Goal: Information Seeking & Learning: Find specific page/section

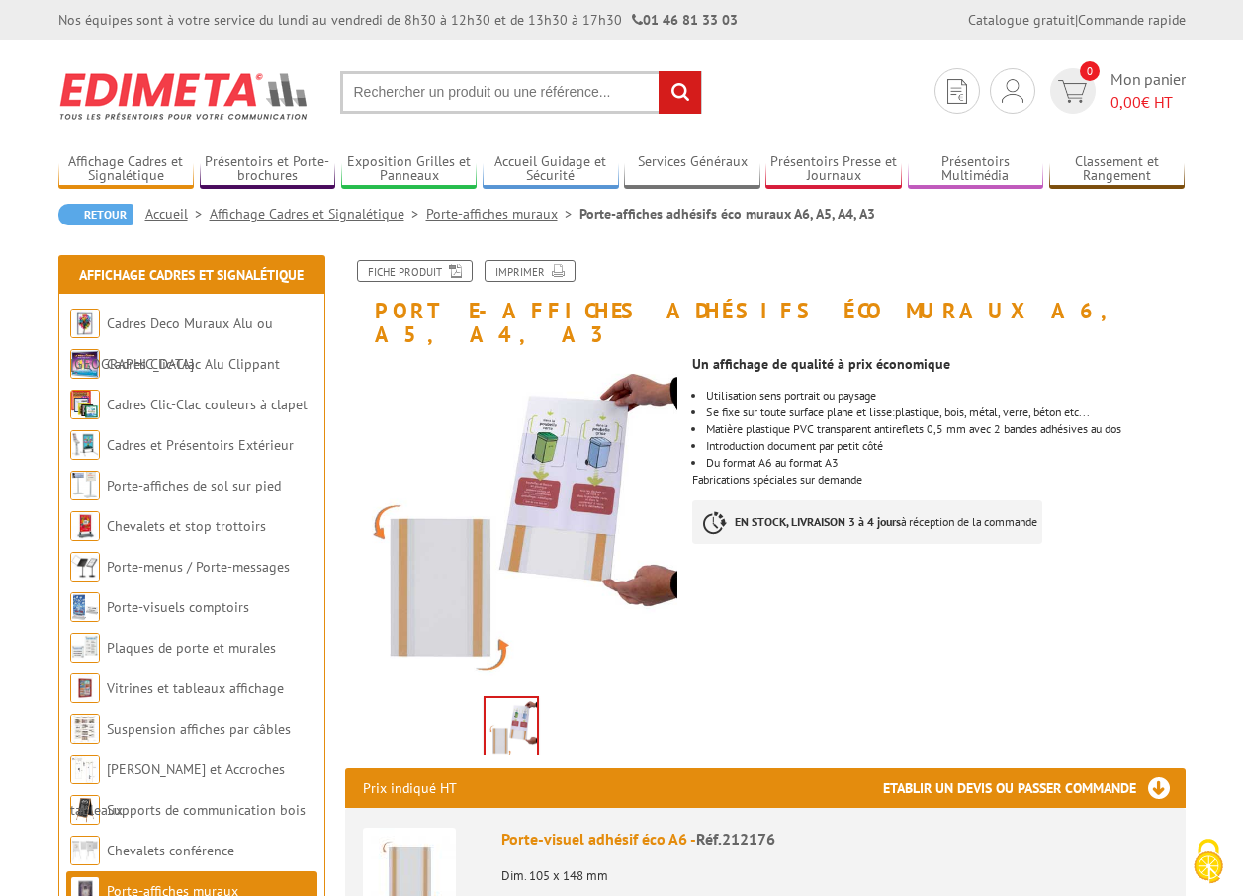
click at [402, 84] on input "text" at bounding box center [521, 92] width 362 height 43
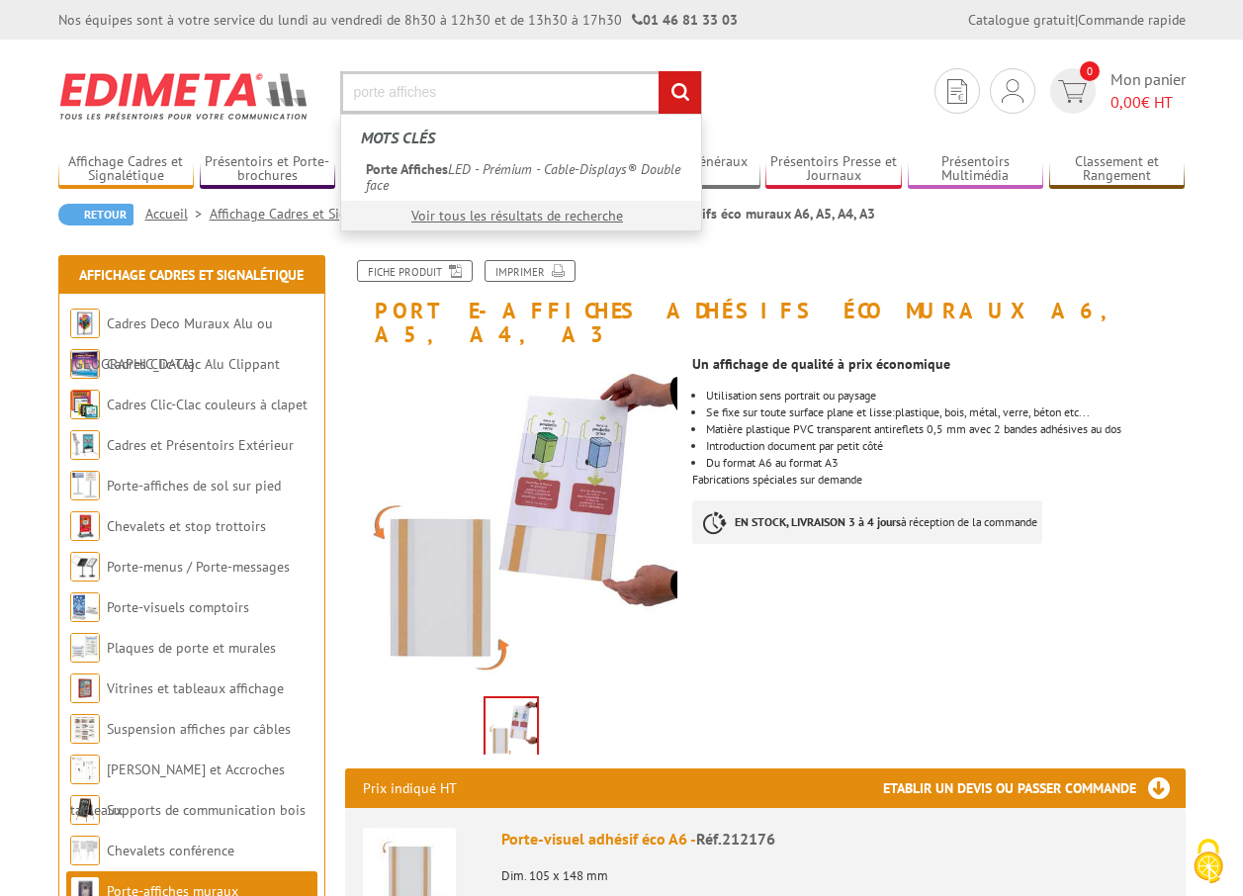
type input "porte affiches"
click at [658, 71] on input "rechercher" at bounding box center [679, 92] width 43 height 43
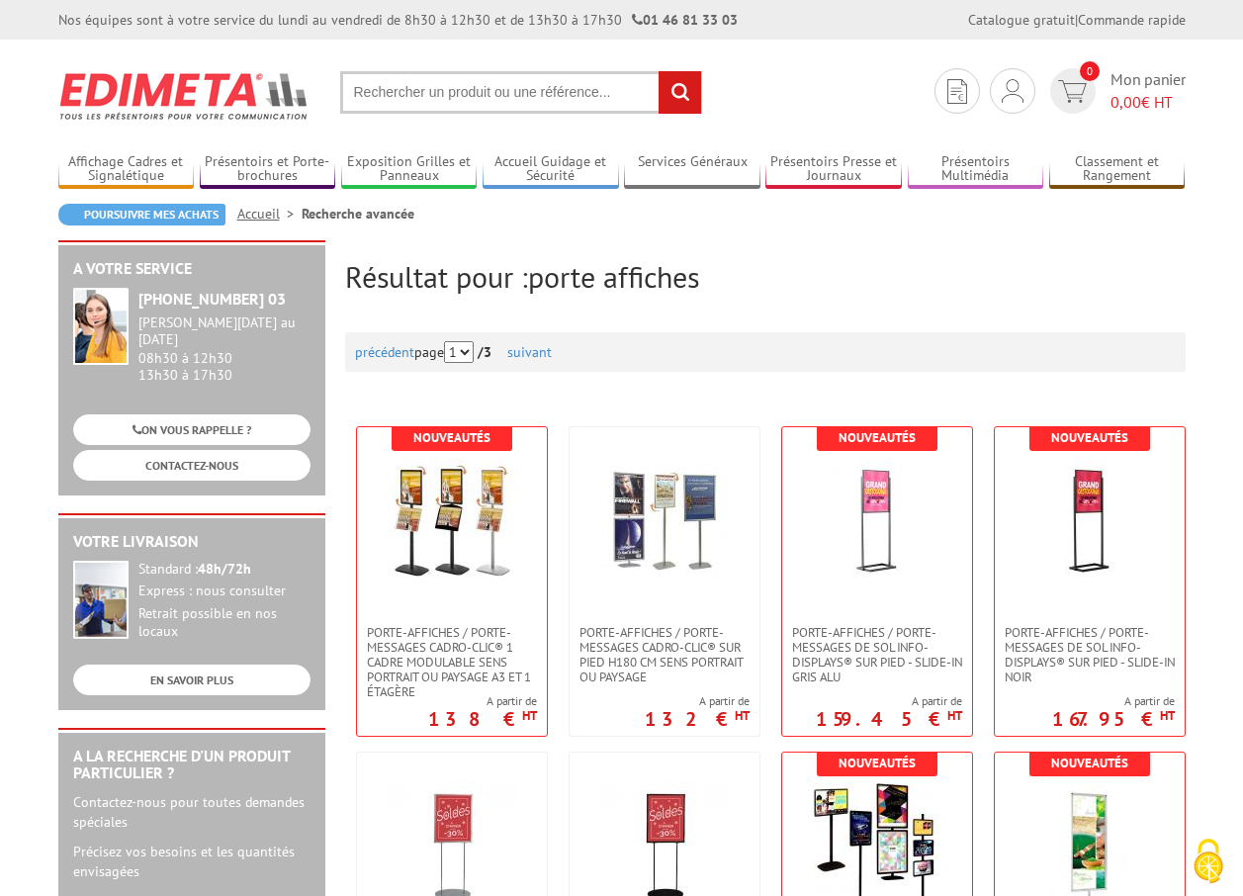
click at [508, 97] on input "text" at bounding box center [521, 92] width 362 height 43
type input "porte affiche mural"
click at [658, 71] on input "rechercher" at bounding box center [679, 92] width 43 height 43
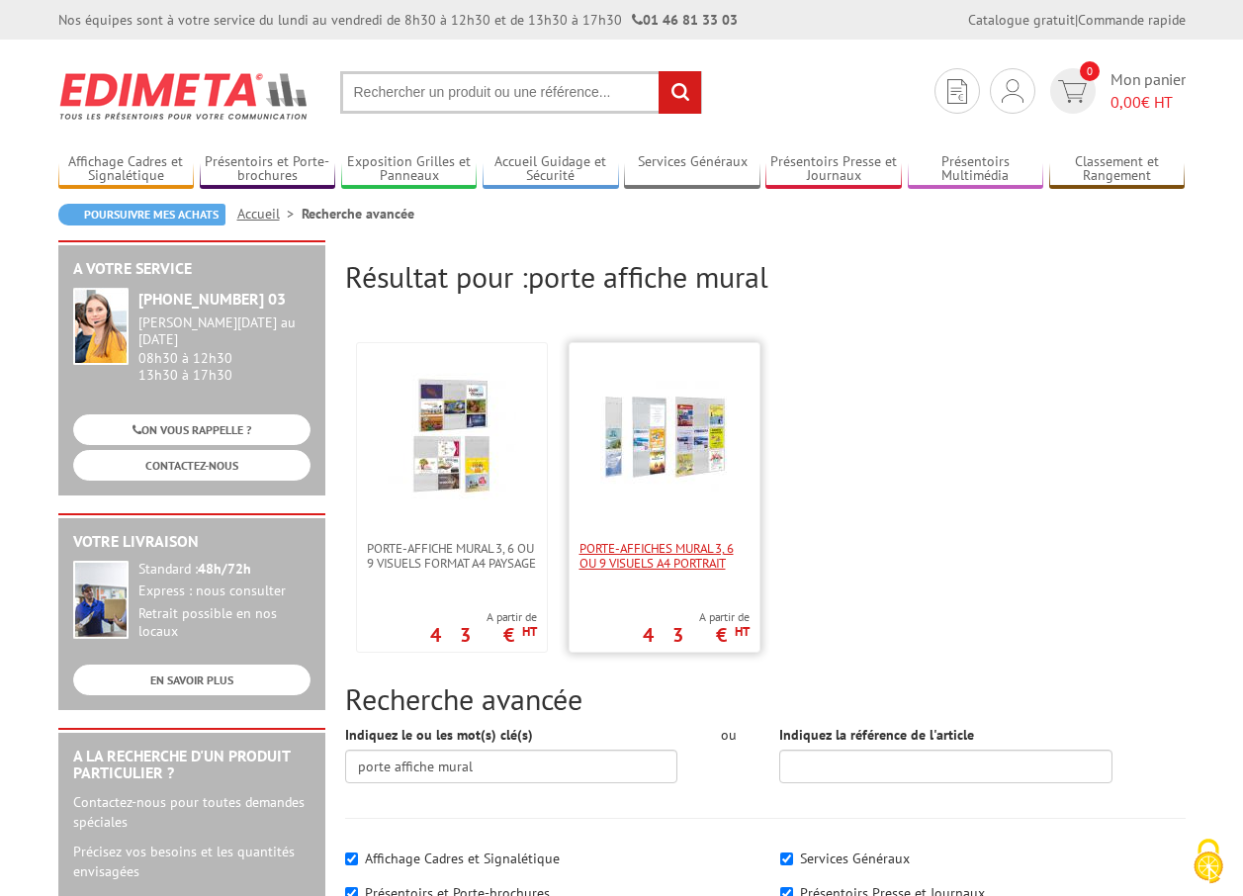
click at [732, 553] on span "Porte-affiches mural 3, 6 ou 9 visuels A4 portrait" at bounding box center [664, 556] width 170 height 30
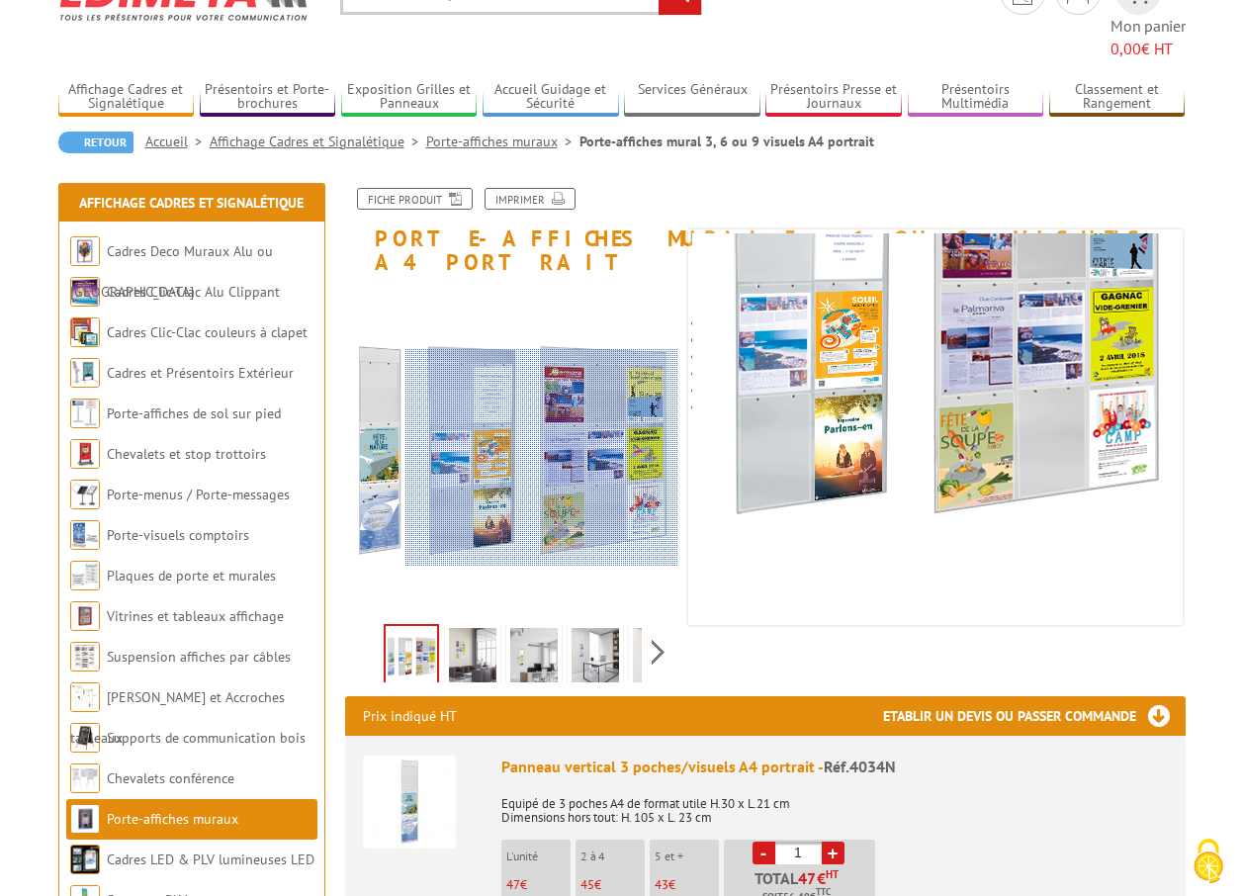
scroll to position [198, 0]
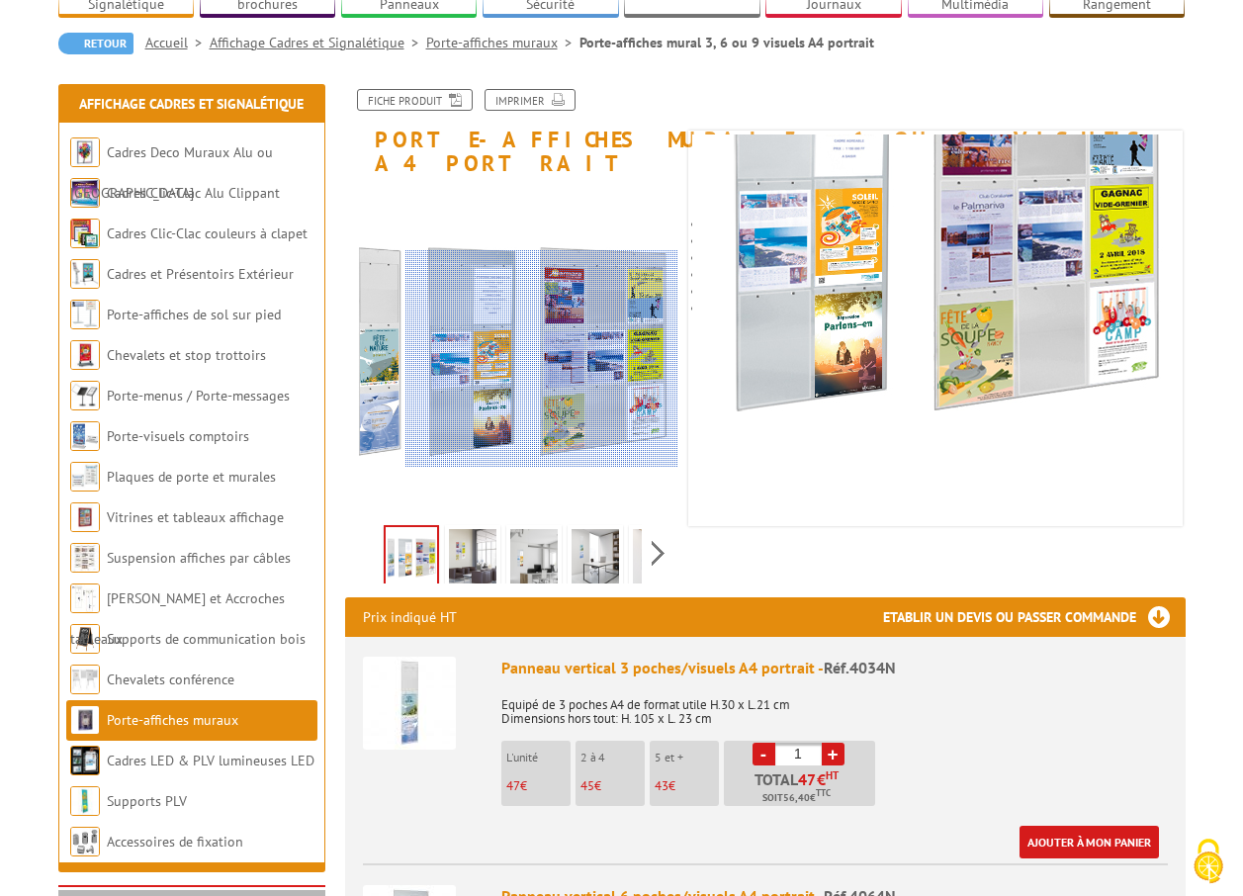
click at [622, 415] on div at bounding box center [541, 359] width 273 height 218
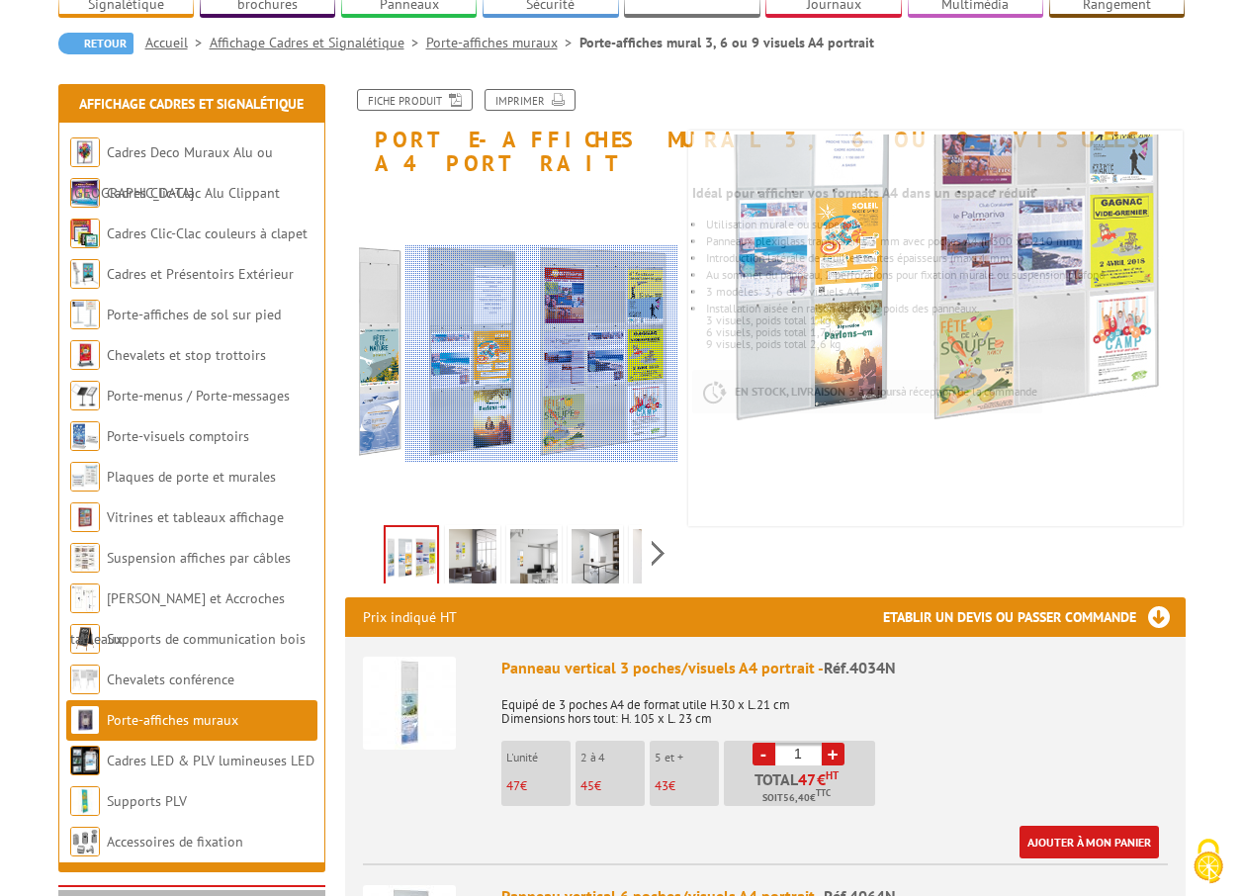
click at [641, 351] on div at bounding box center [541, 354] width 273 height 218
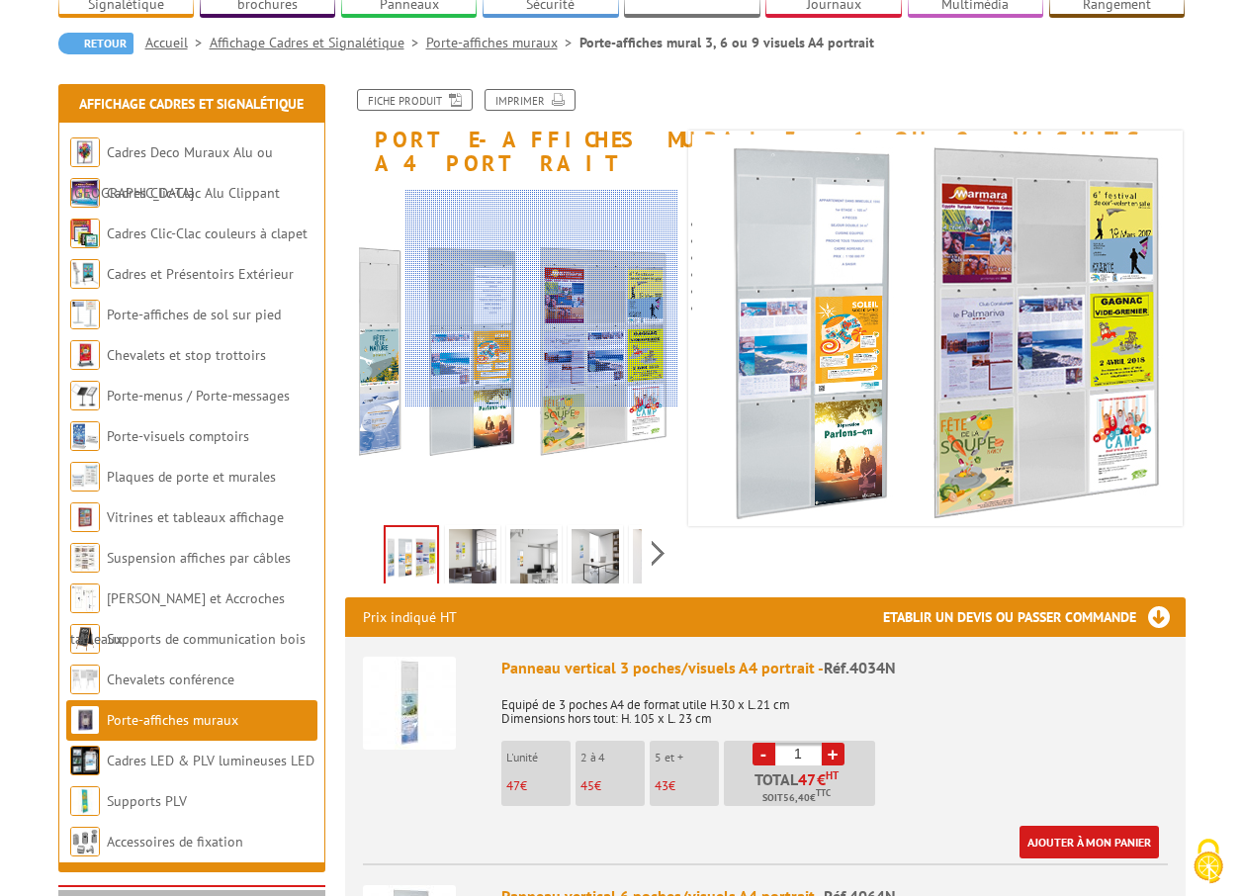
click at [591, 299] on div at bounding box center [541, 299] width 273 height 218
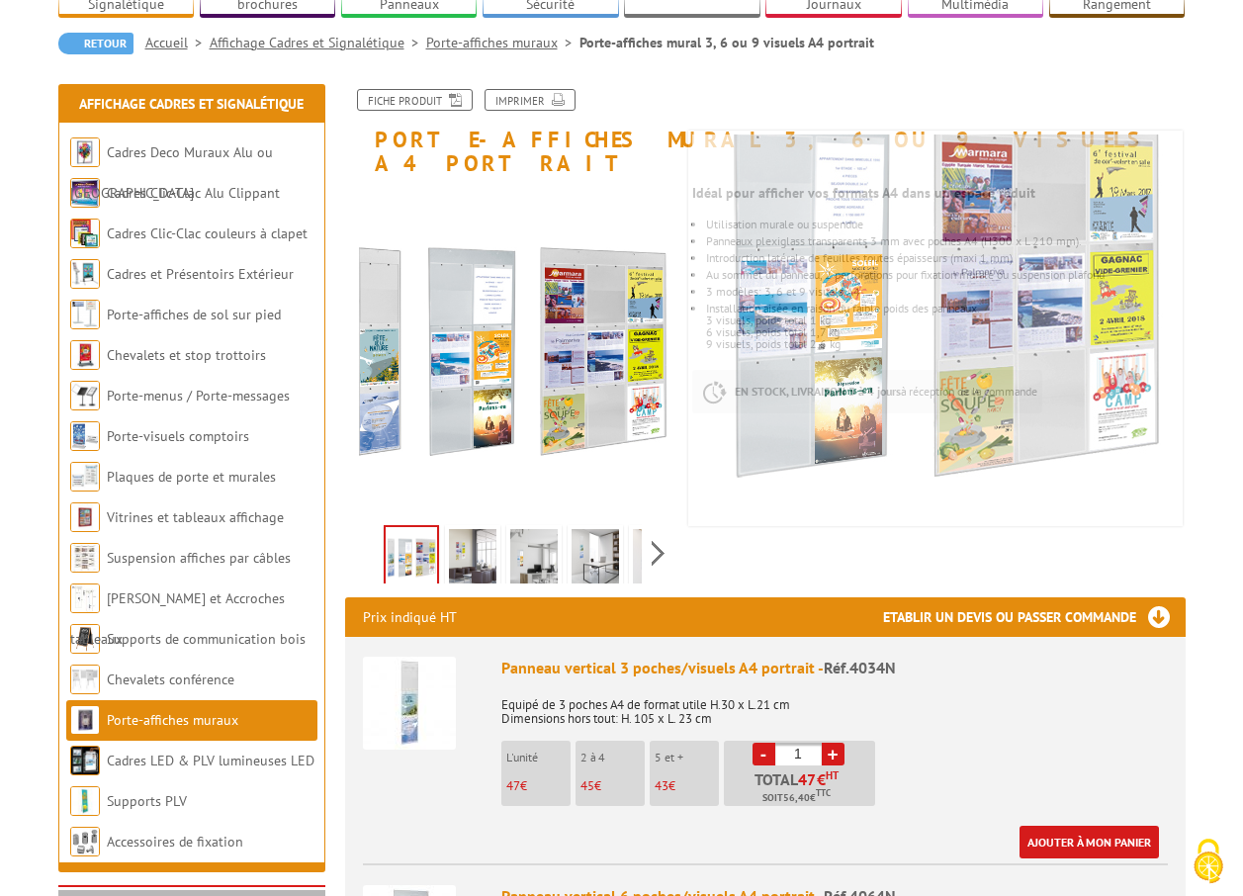
click at [593, 529] on img at bounding box center [594, 559] width 47 height 61
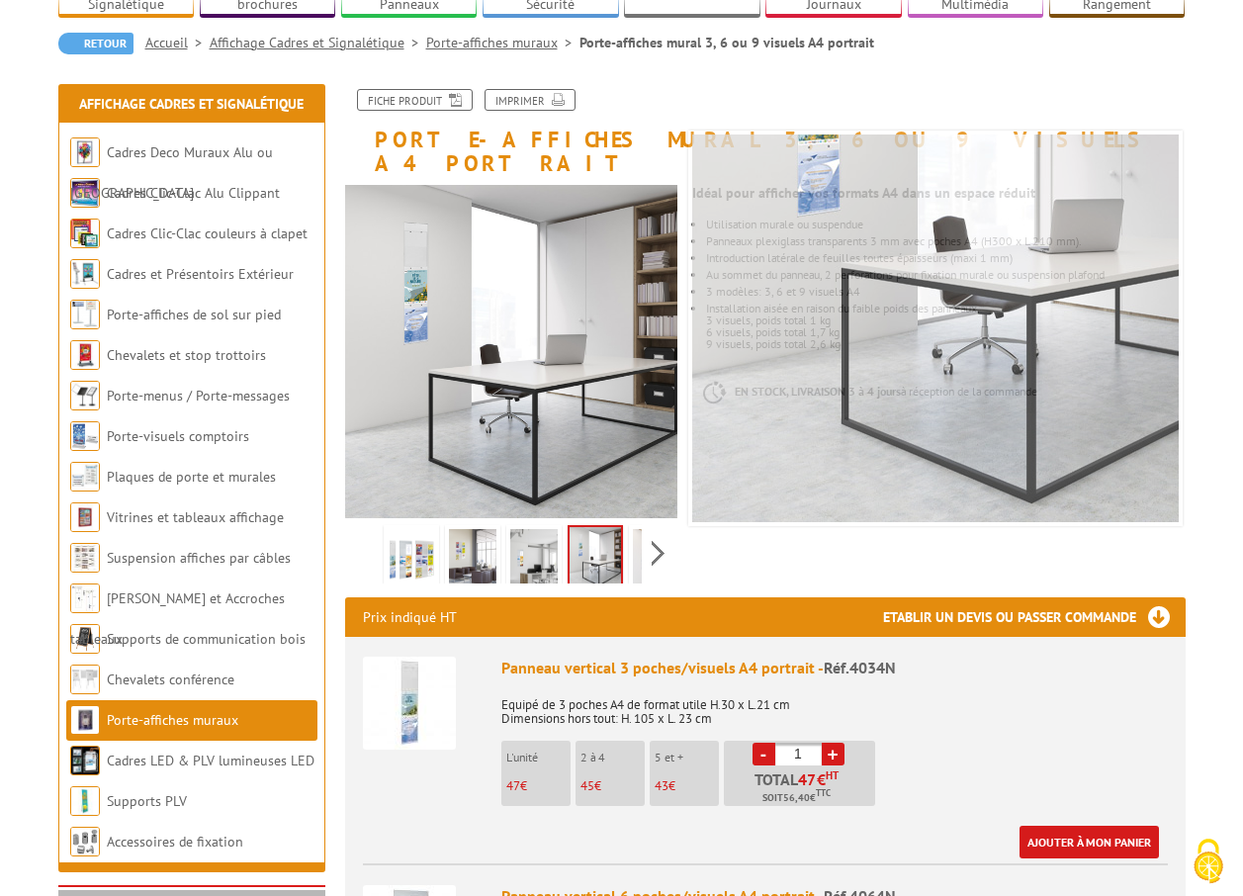
click at [524, 529] on img at bounding box center [533, 559] width 47 height 61
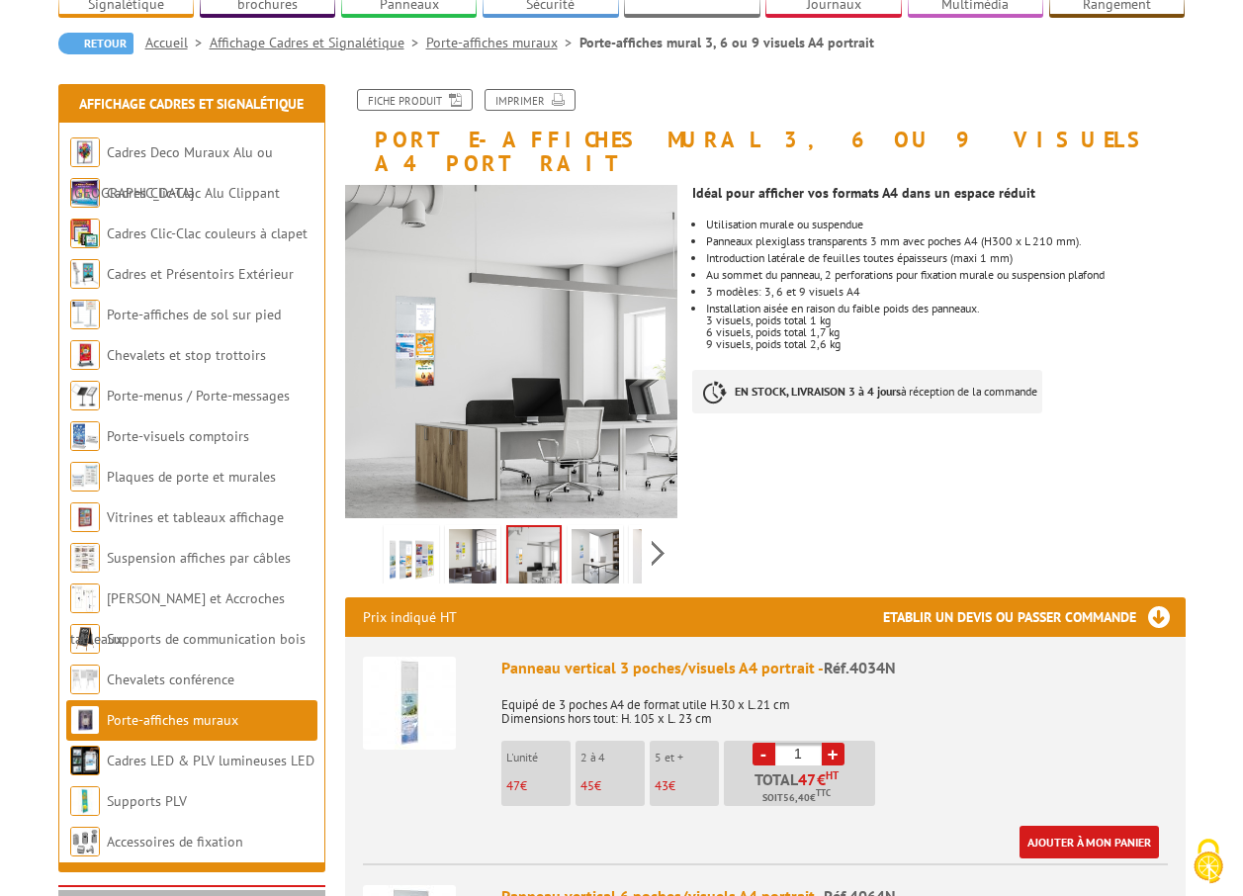
click at [482, 529] on img at bounding box center [472, 559] width 47 height 61
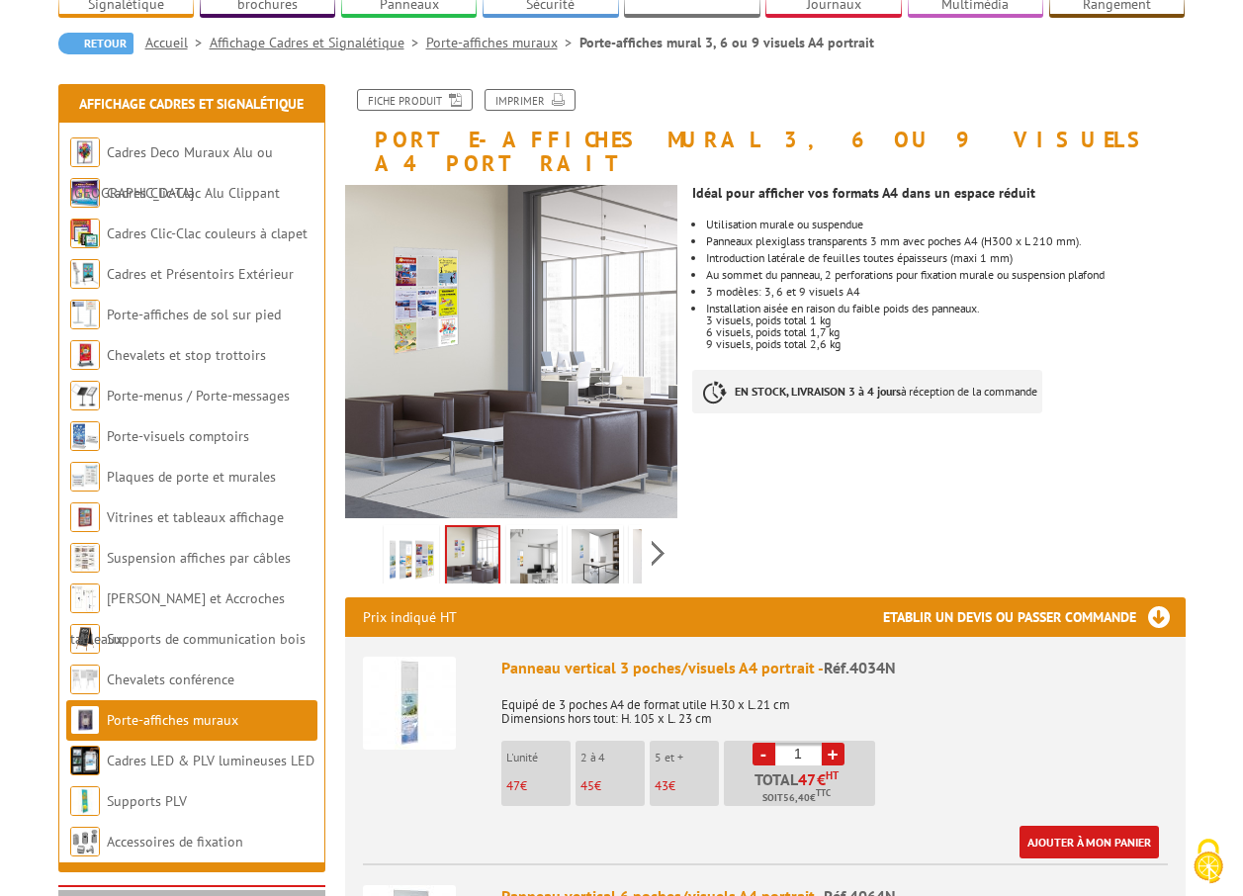
click at [424, 529] on img at bounding box center [411, 559] width 47 height 61
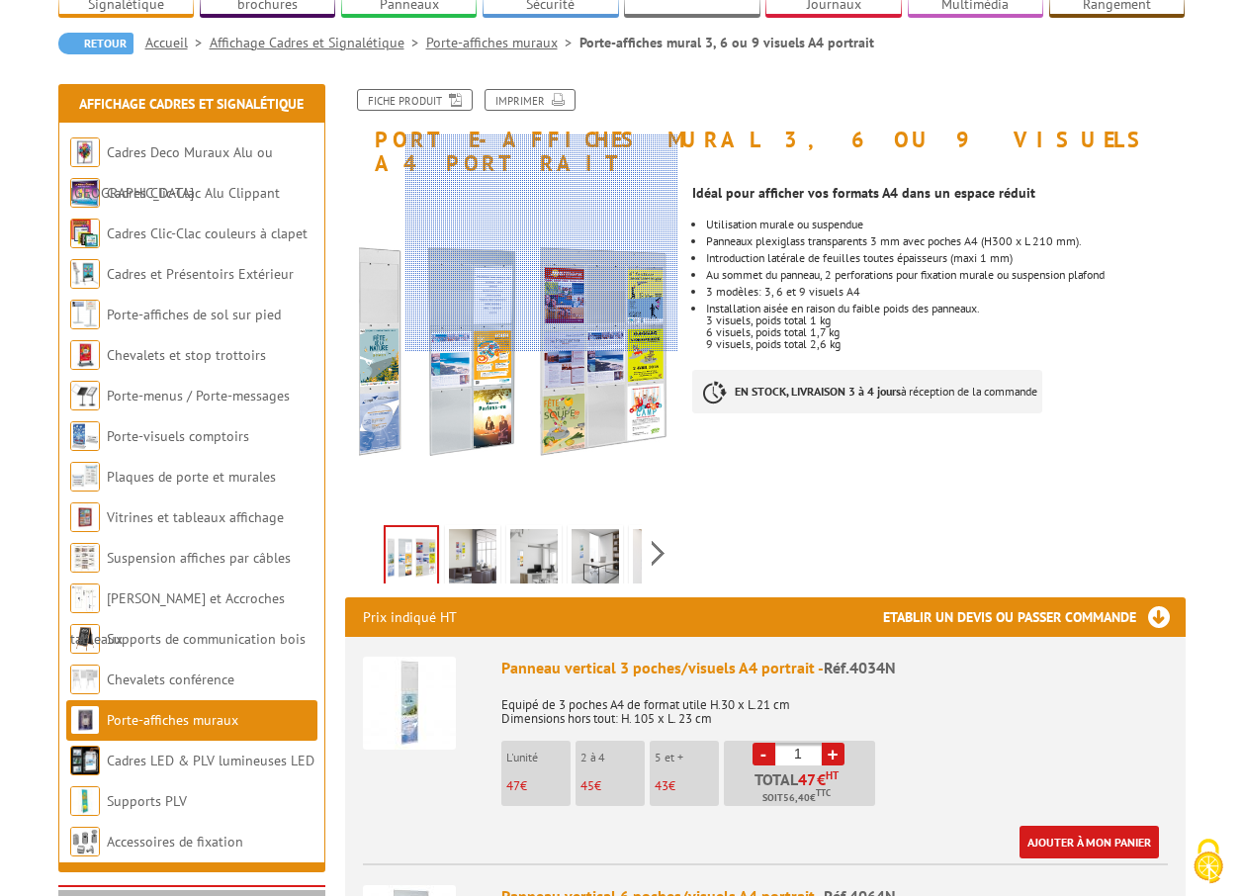
scroll to position [0, 0]
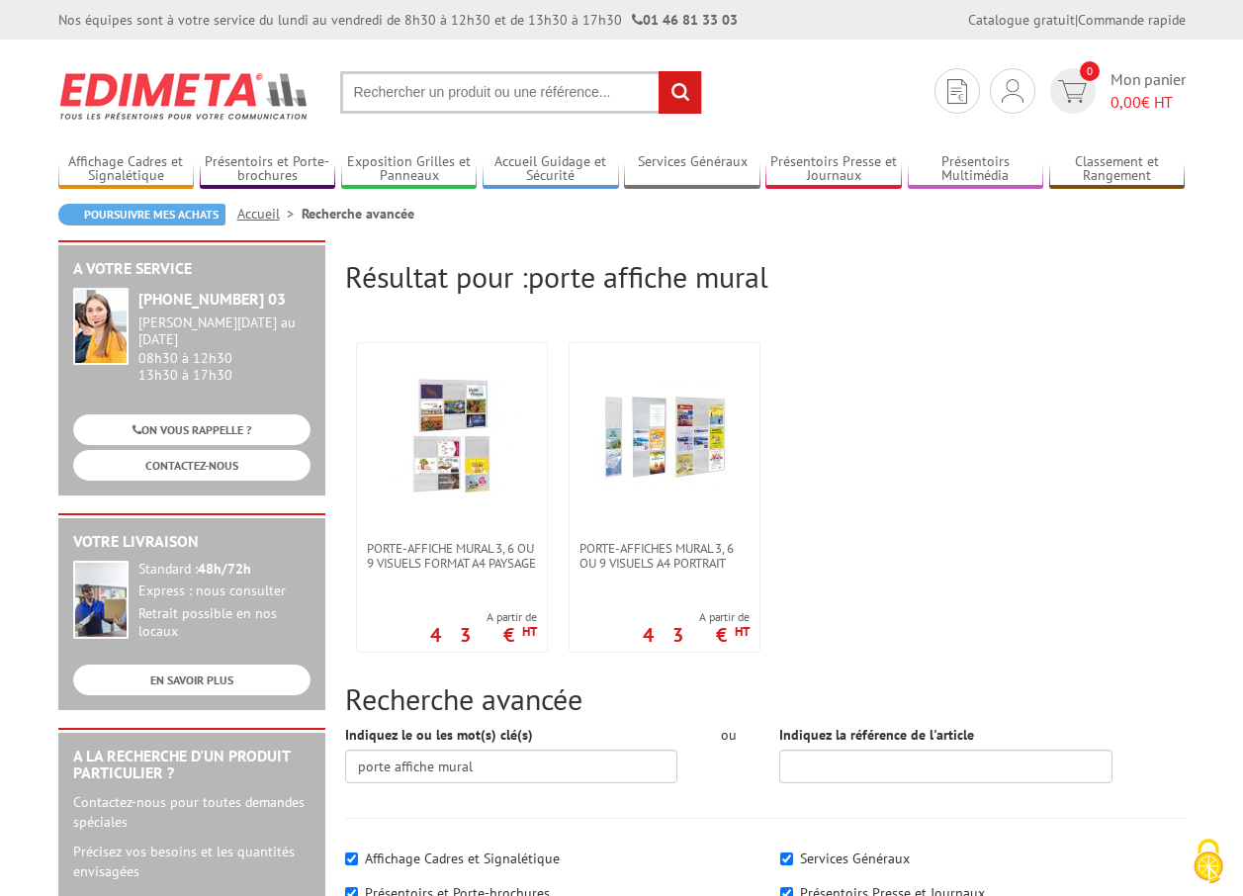
click at [504, 84] on input "text" at bounding box center [521, 92] width 362 height 43
type input "porte affiches adhesifs"
click at [658, 71] on input "rechercher" at bounding box center [679, 92] width 43 height 43
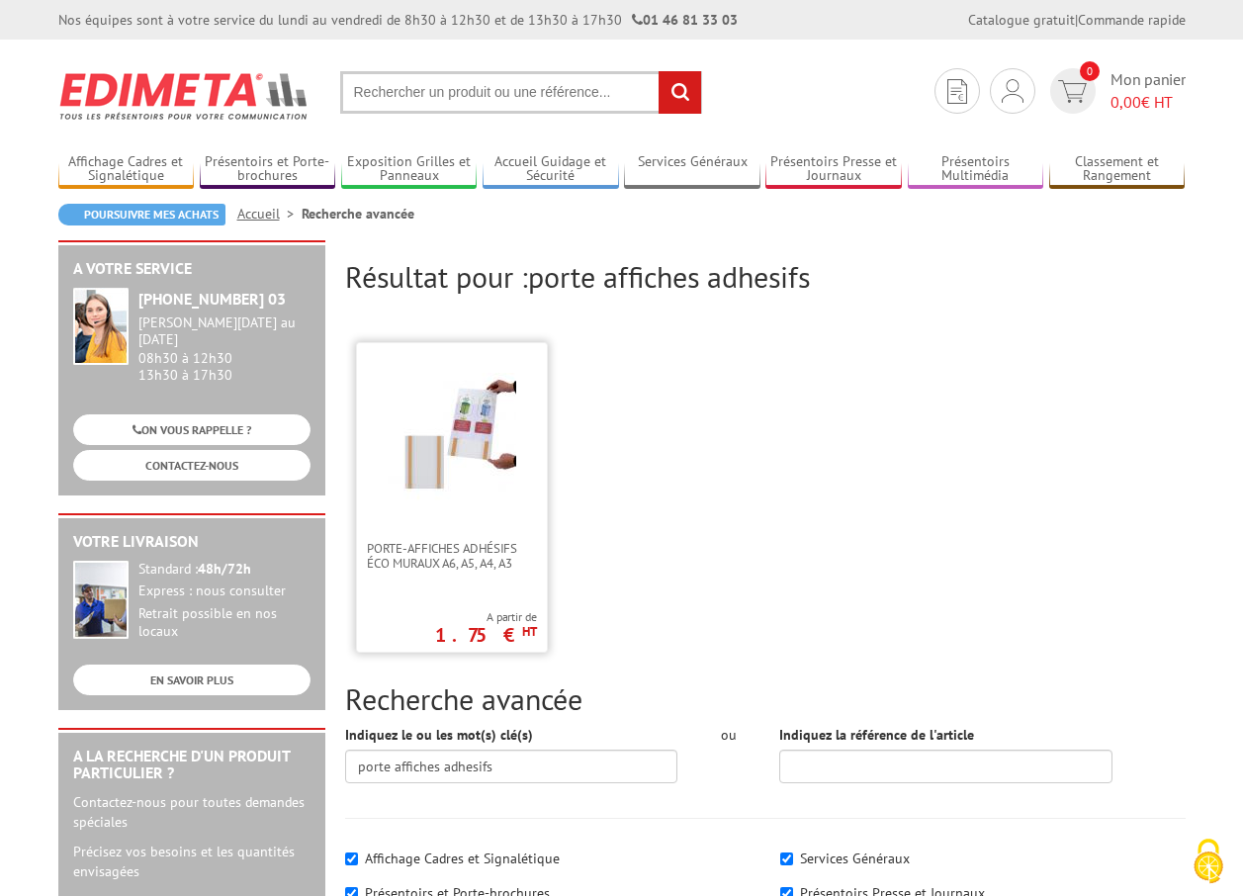
click at [463, 471] on img at bounding box center [452, 437] width 129 height 129
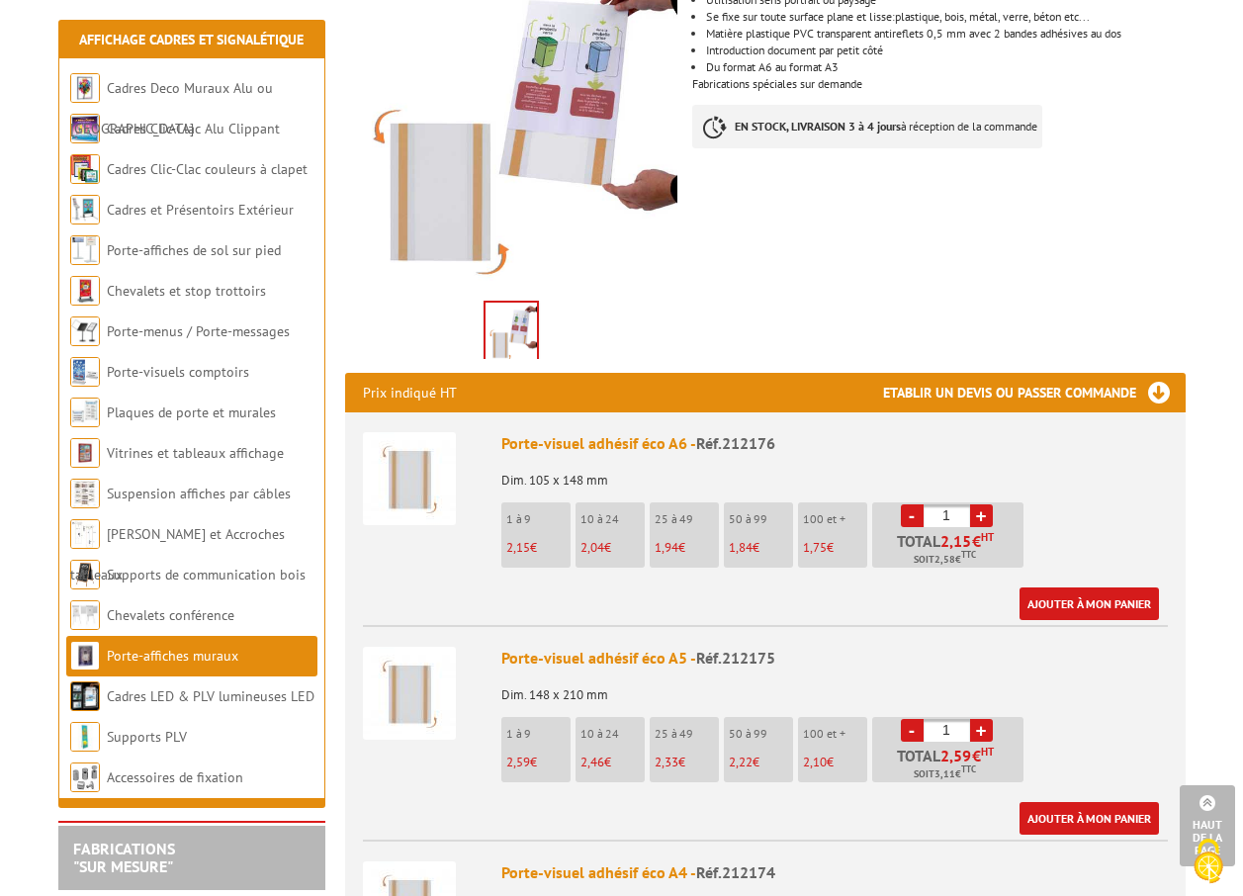
scroll to position [791, 0]
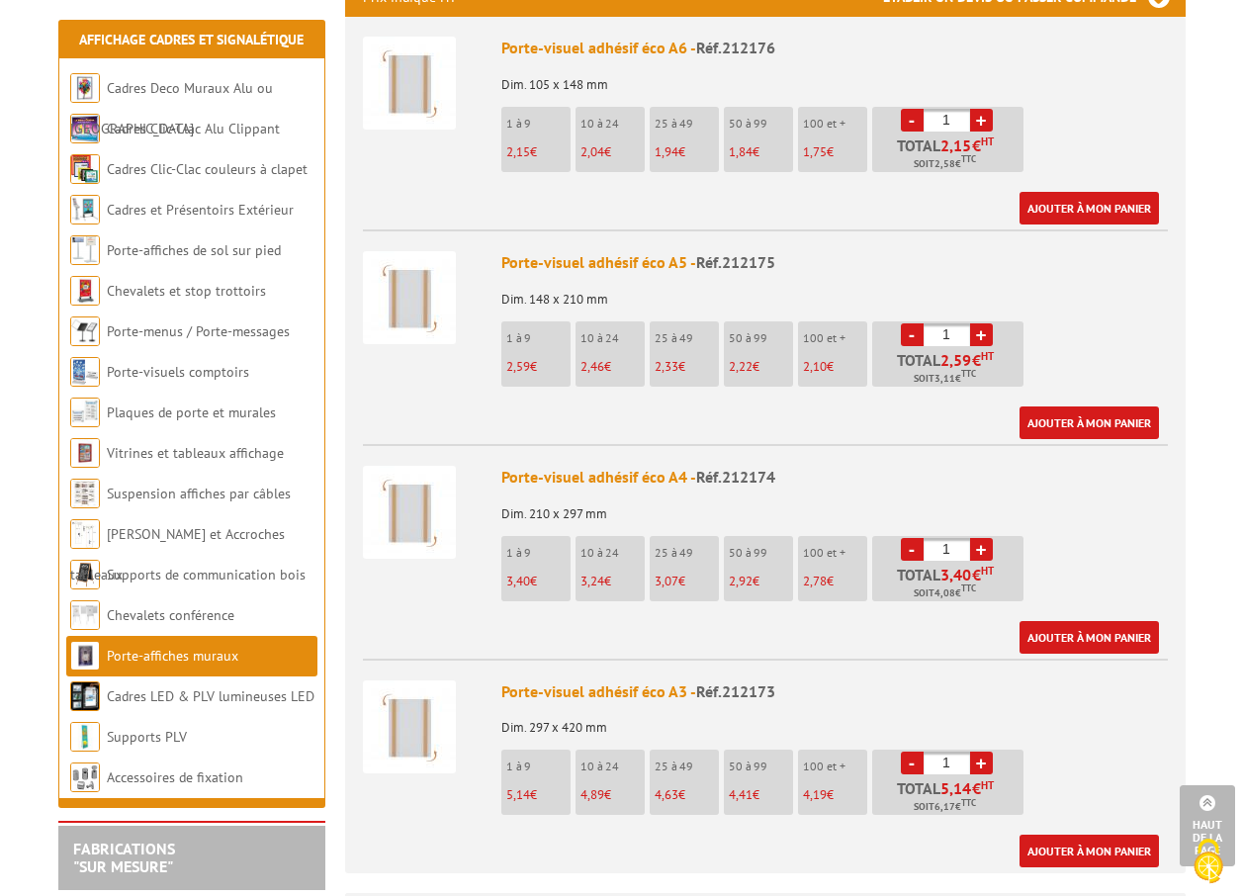
click at [650, 680] on div "Porte-visuel adhésif éco A3 - Réf.212173" at bounding box center [834, 691] width 666 height 23
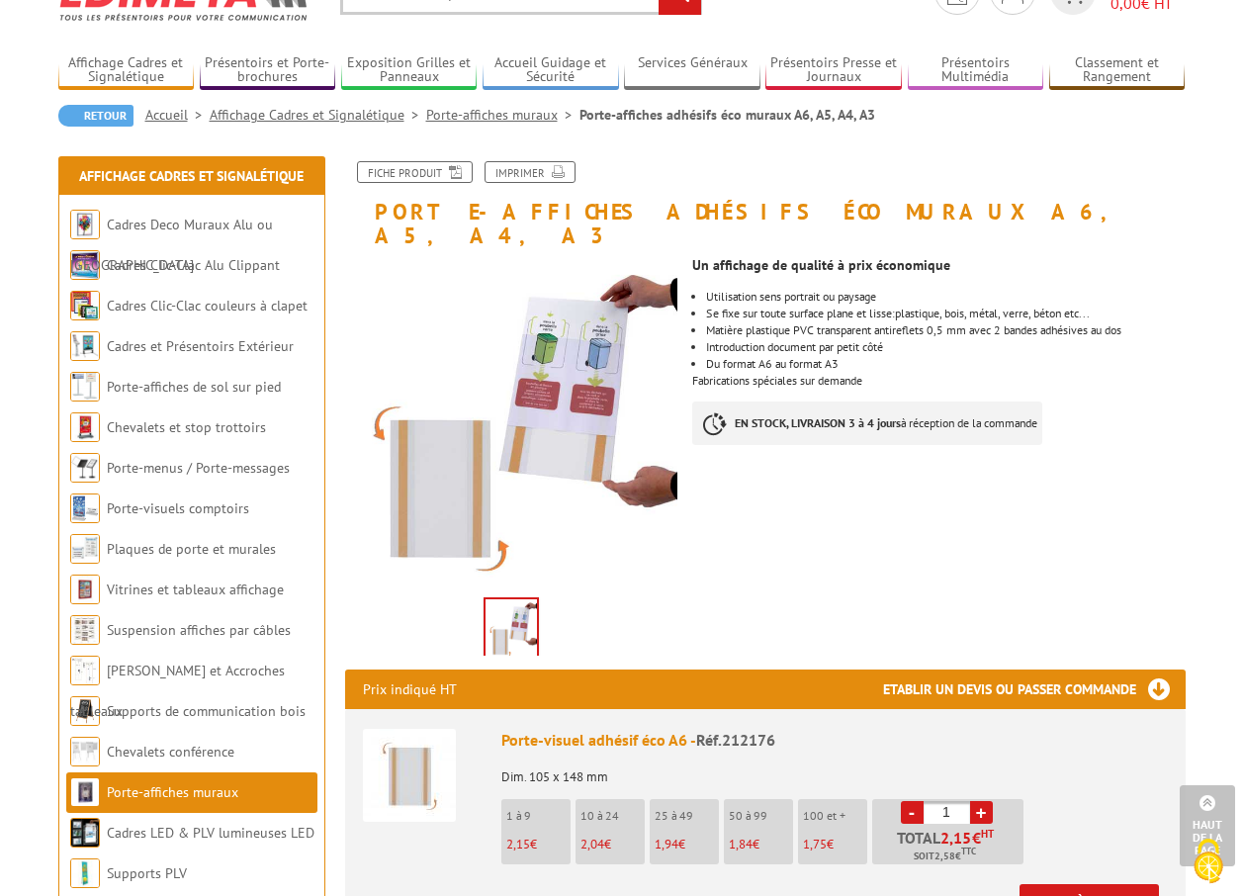
scroll to position [0, 0]
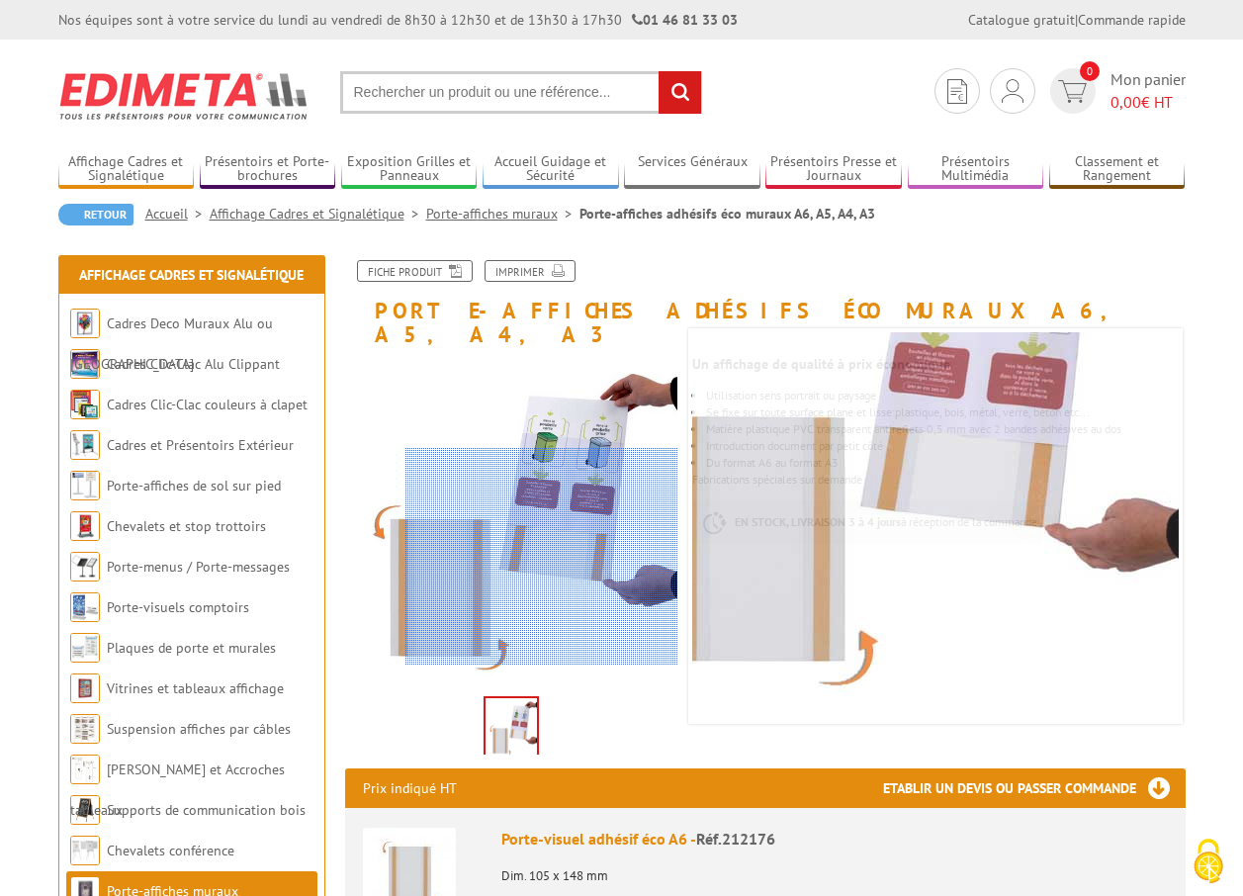
click at [667, 660] on div at bounding box center [541, 557] width 273 height 218
